Goal: Find specific fact: Find specific fact

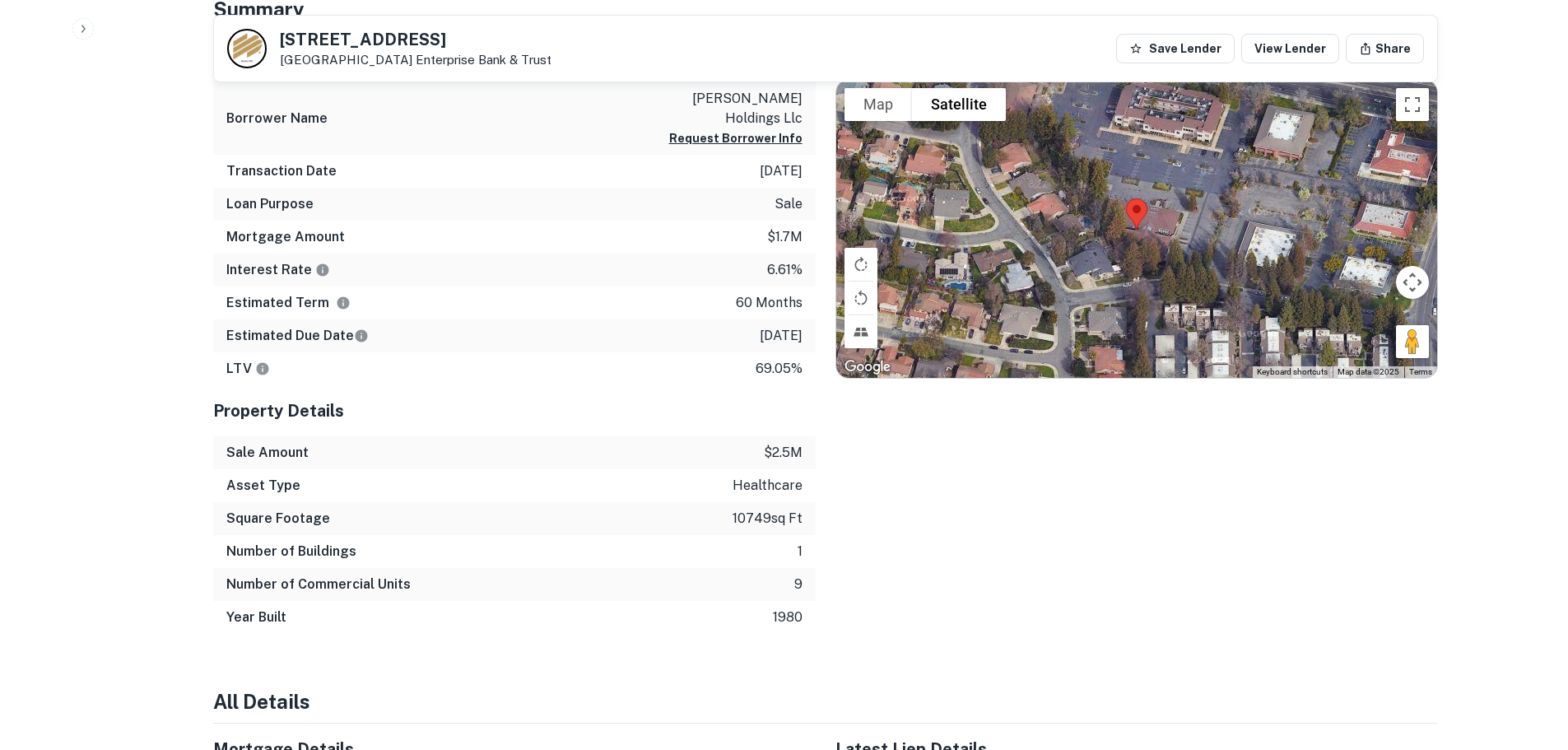
scroll to position [741, 0]
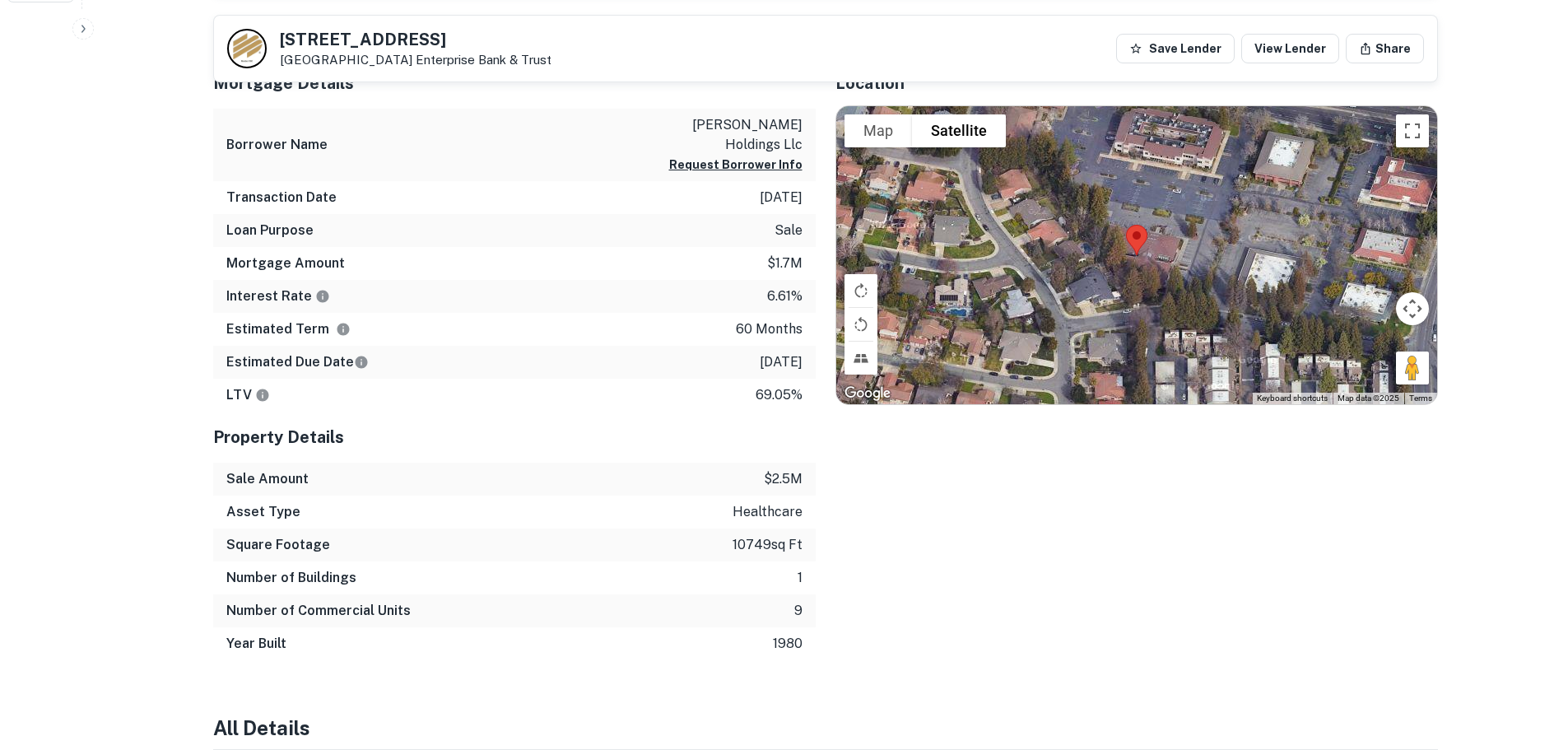
click at [401, 61] on p "[GEOGRAPHIC_DATA] Enterprise Bank & Trust" at bounding box center [416, 61] width 272 height 15
drag, startPoint x: 315, startPoint y: 41, endPoint x: 287, endPoint y: 41, distance: 28.0
click at [287, 41] on h5 "[STREET_ADDRESS]" at bounding box center [416, 40] width 272 height 17
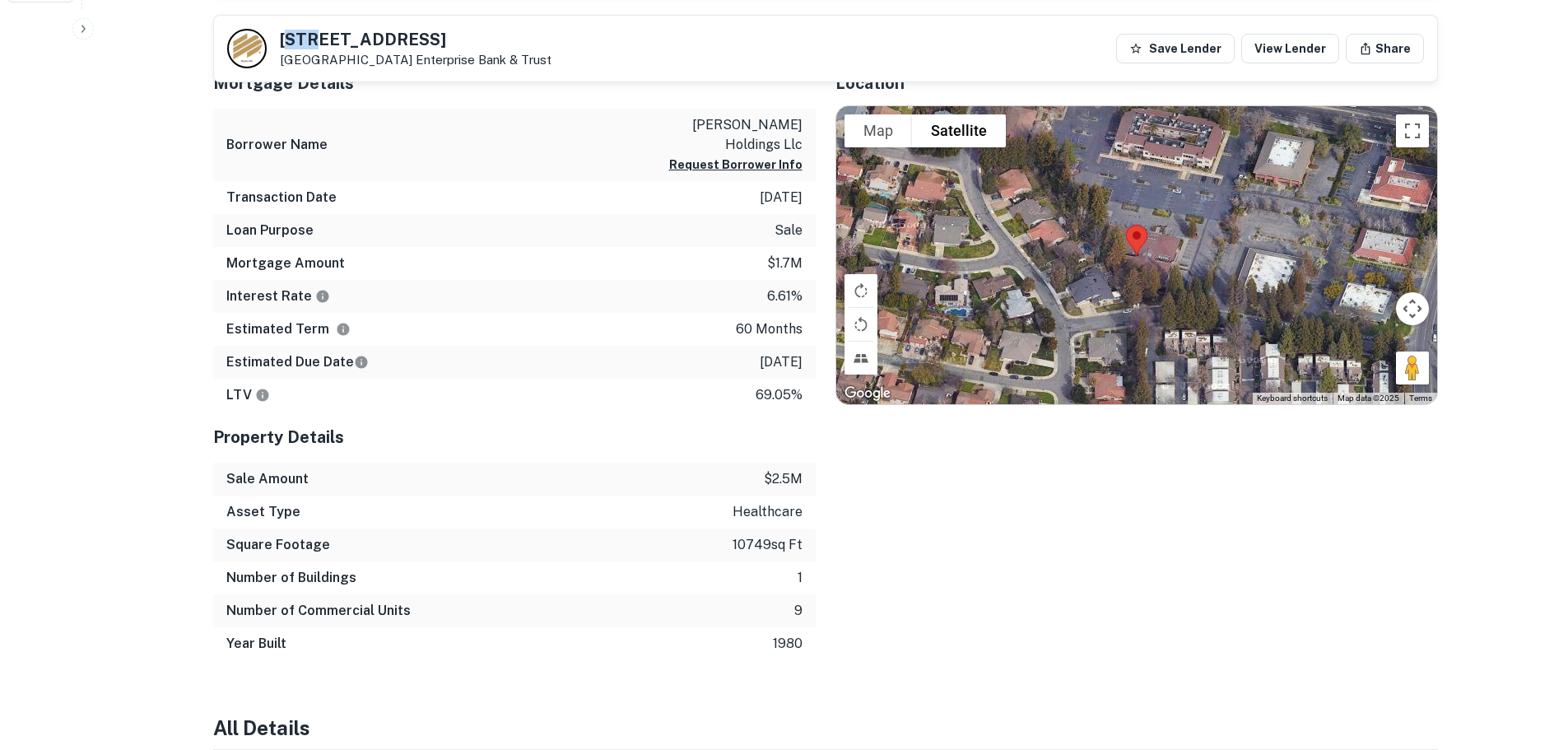
drag, startPoint x: 438, startPoint y: 42, endPoint x: 287, endPoint y: 44, distance: 151.0
click at [287, 44] on h5 "[STREET_ADDRESS]" at bounding box center [416, 40] width 272 height 17
click at [320, 38] on h5 "[STREET_ADDRESS]" at bounding box center [416, 40] width 272 height 17
drag, startPoint x: 310, startPoint y: 35, endPoint x: 280, endPoint y: 35, distance: 30.0
click at [280, 35] on h5 "[STREET_ADDRESS]" at bounding box center [416, 40] width 272 height 17
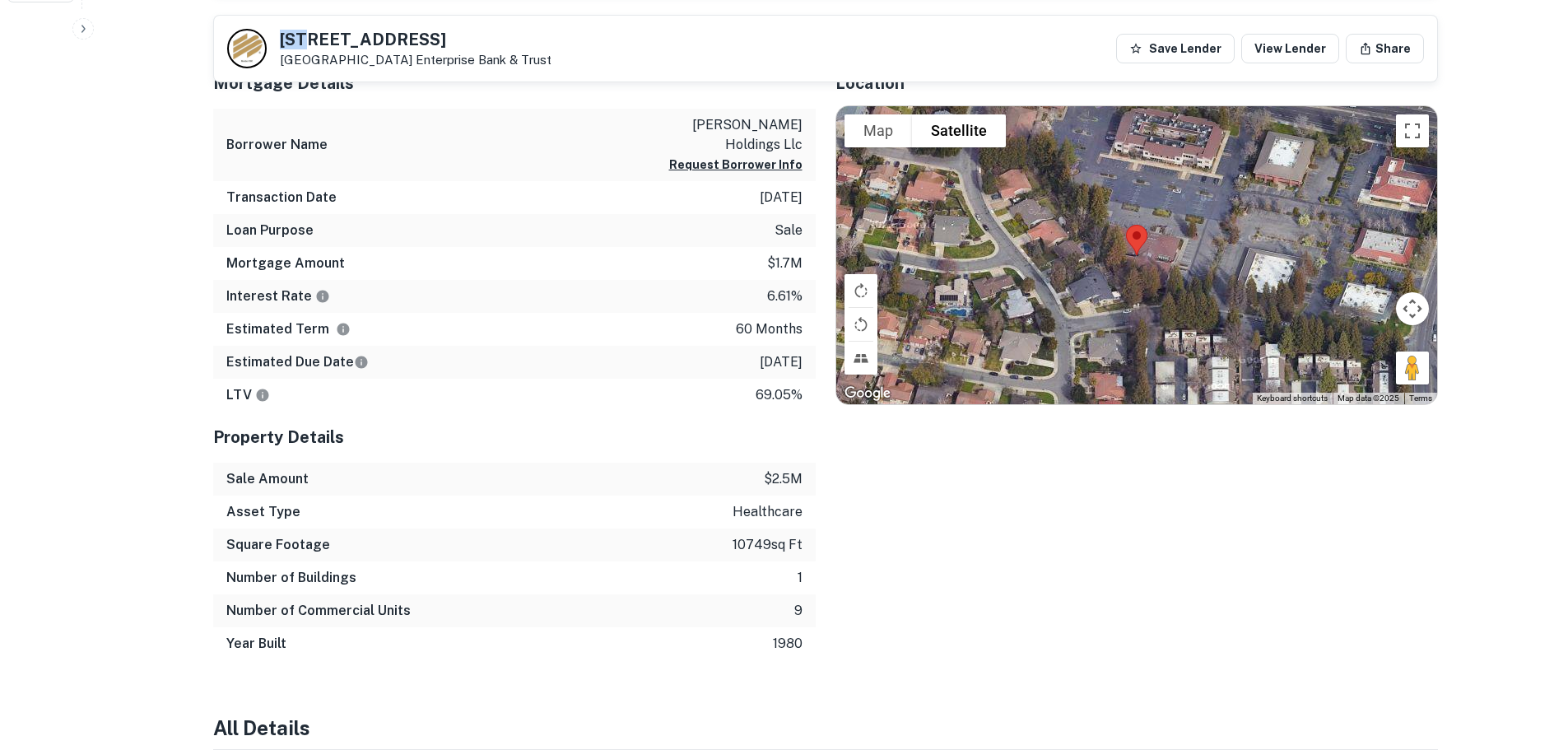
copy h5 "905"
click at [419, 39] on h5 "[STREET_ADDRESS]" at bounding box center [416, 40] width 272 height 17
copy h5 "[STREET_ADDRESS]"
